Goal: Navigation & Orientation: Go to known website

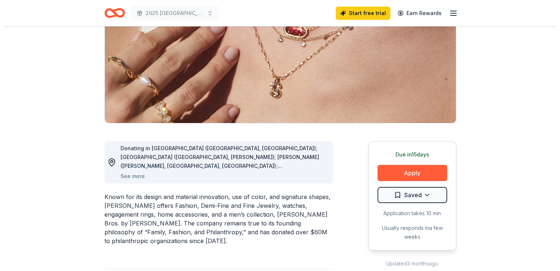
scroll to position [110, 0]
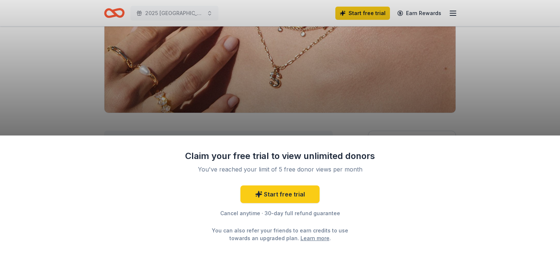
click at [492, 98] on div "Claim your free trial to view unlimited donors You've reached your limit of 5 f…" at bounding box center [280, 135] width 560 height 271
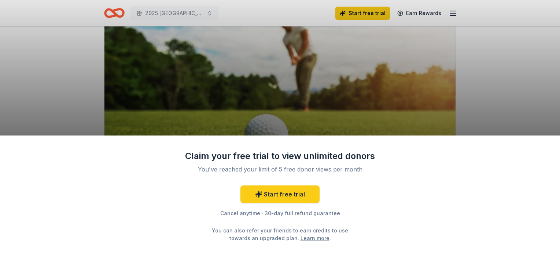
scroll to position [73, 0]
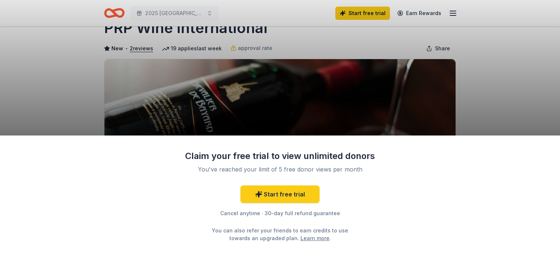
scroll to position [37, 0]
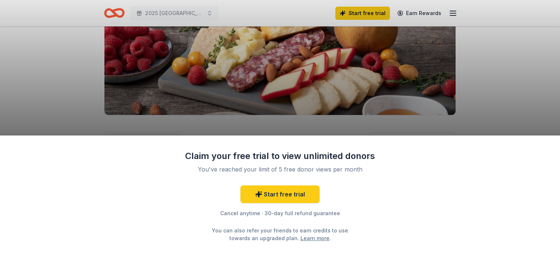
scroll to position [110, 0]
